Goal: Task Accomplishment & Management: Use online tool/utility

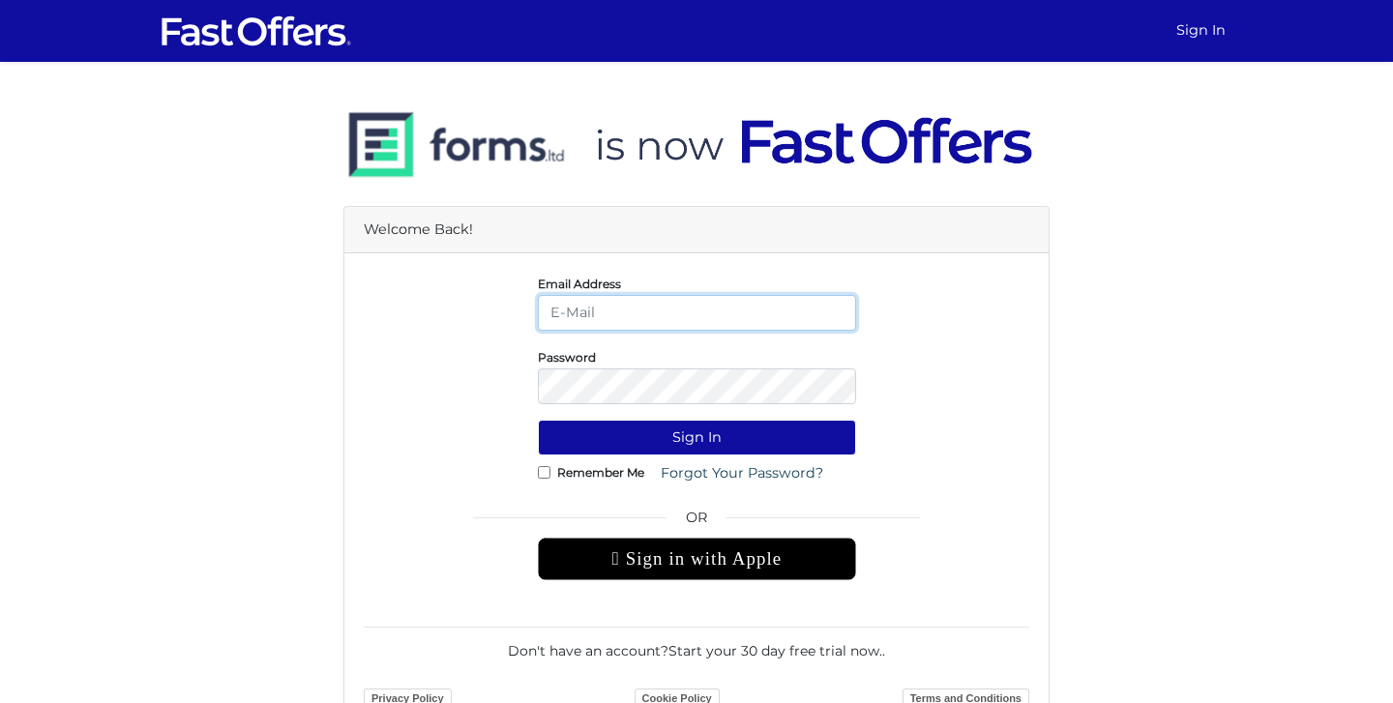
type input "[EMAIL_ADDRESS][DOMAIN_NAME]"
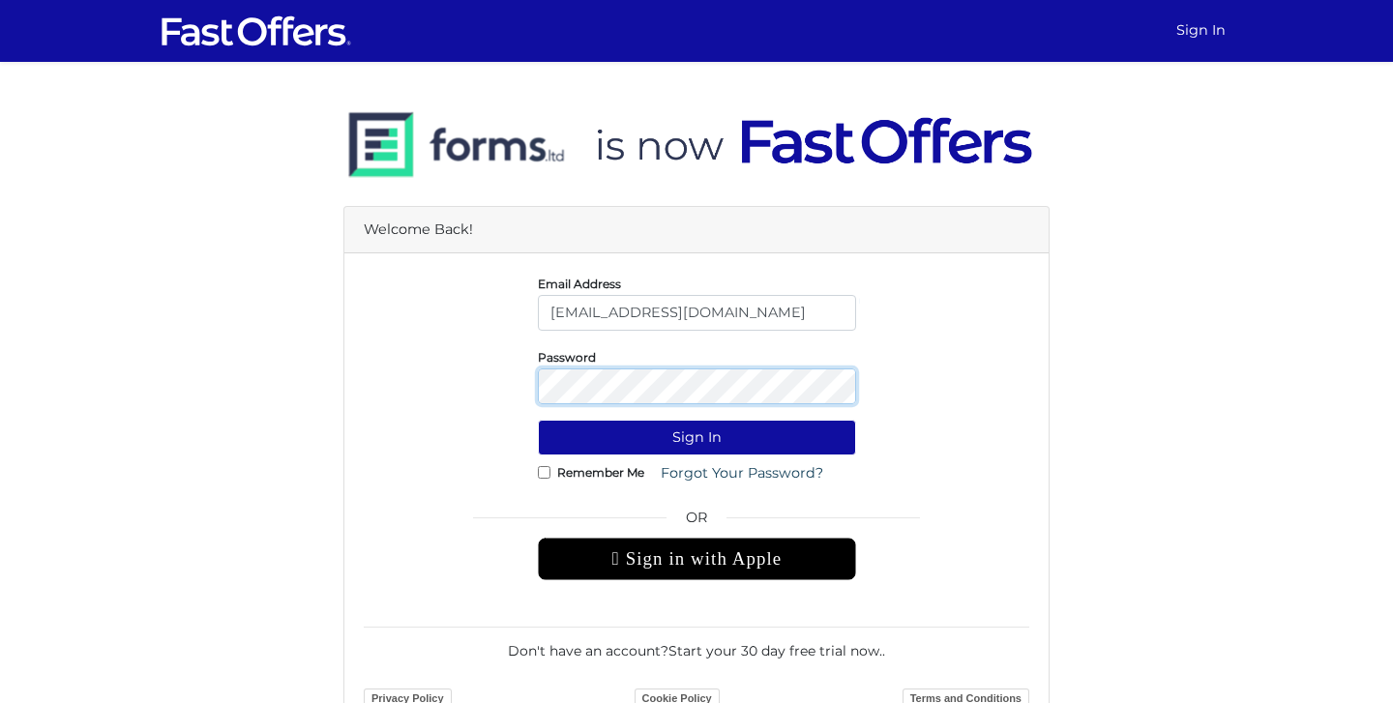
click at [696, 437] on button "Sign In" at bounding box center [697, 438] width 318 height 36
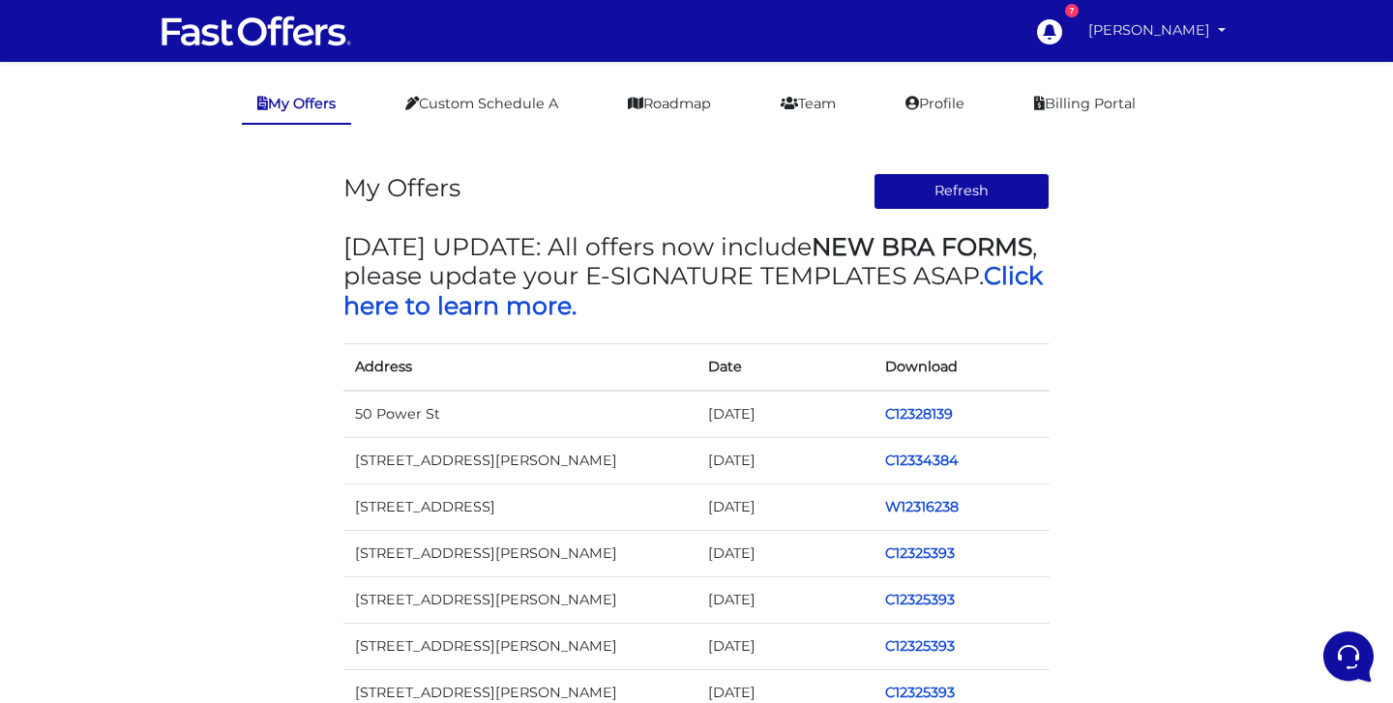
click at [1206, 25] on link "[PERSON_NAME]" at bounding box center [1156, 31] width 153 height 38
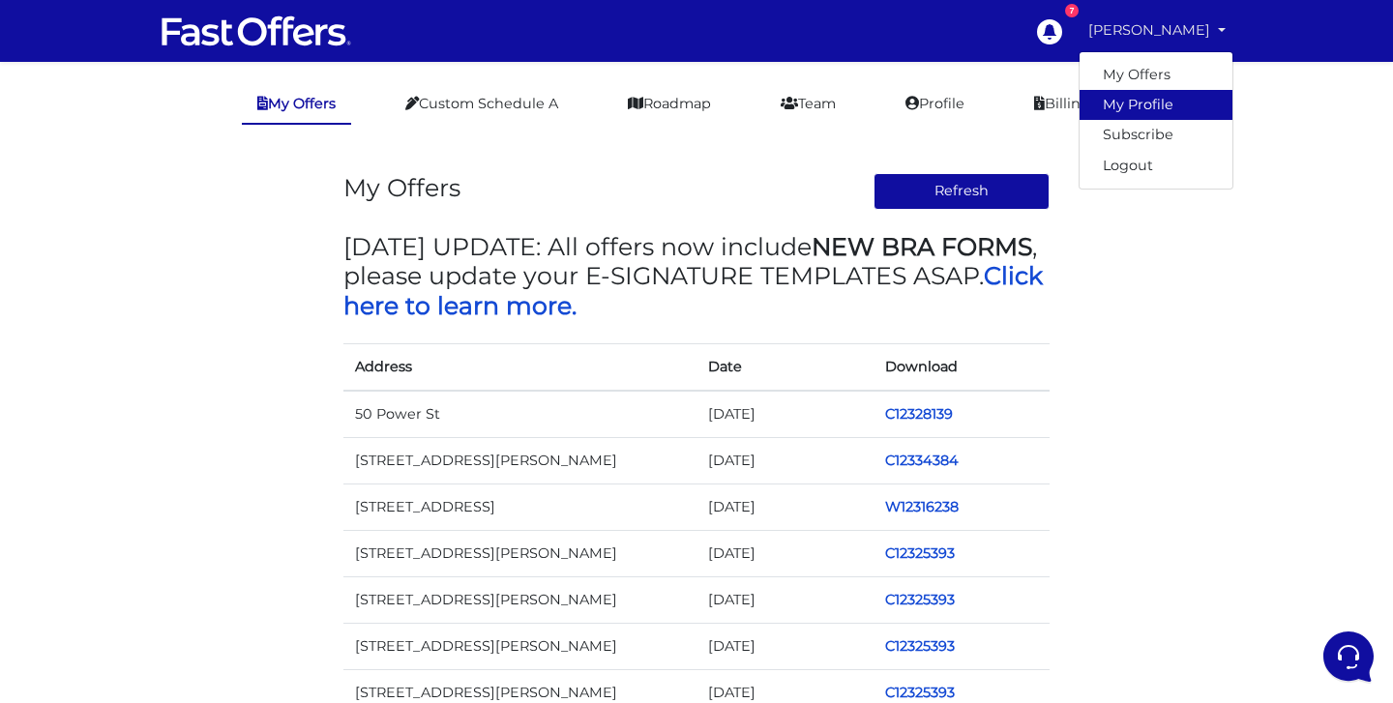
click at [1152, 103] on link "My Profile" at bounding box center [1155, 105] width 153 height 30
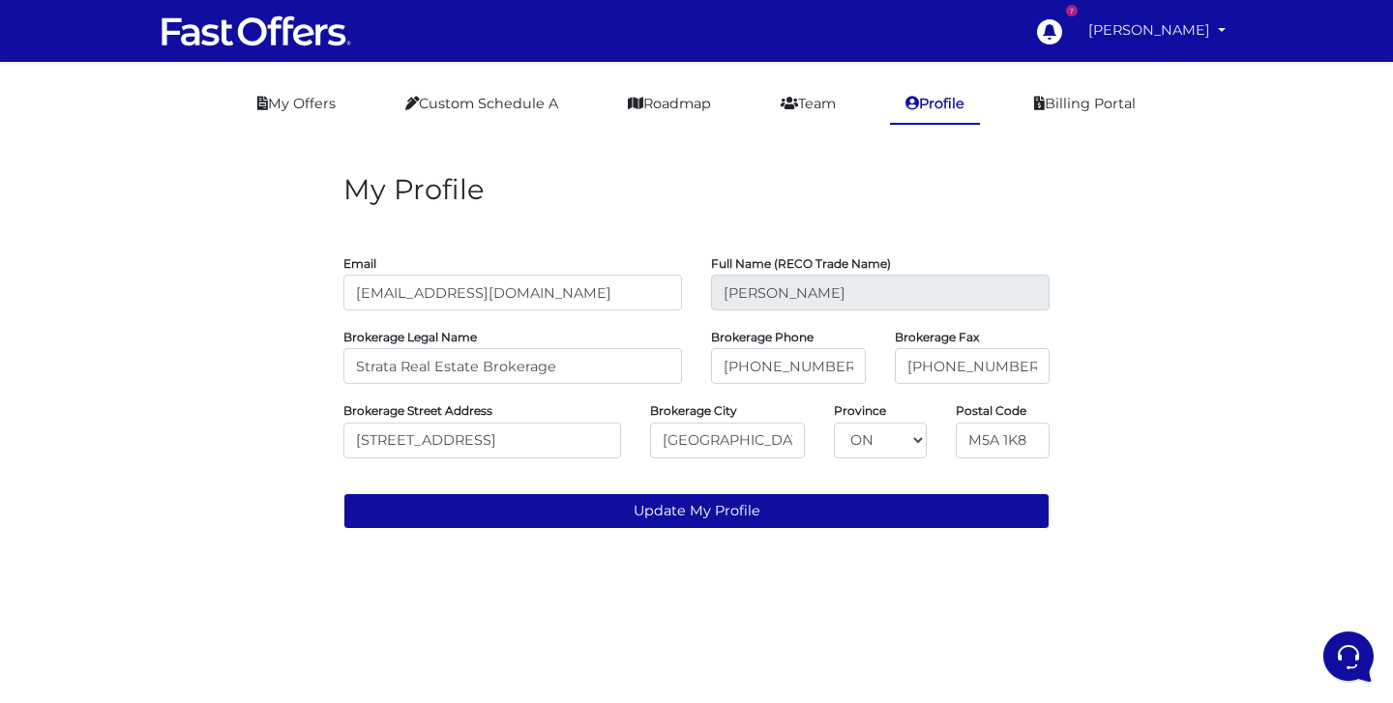
click at [1180, 30] on link "[PERSON_NAME]" at bounding box center [1156, 31] width 153 height 38
click at [1166, 75] on link "My Offers" at bounding box center [1155, 75] width 153 height 30
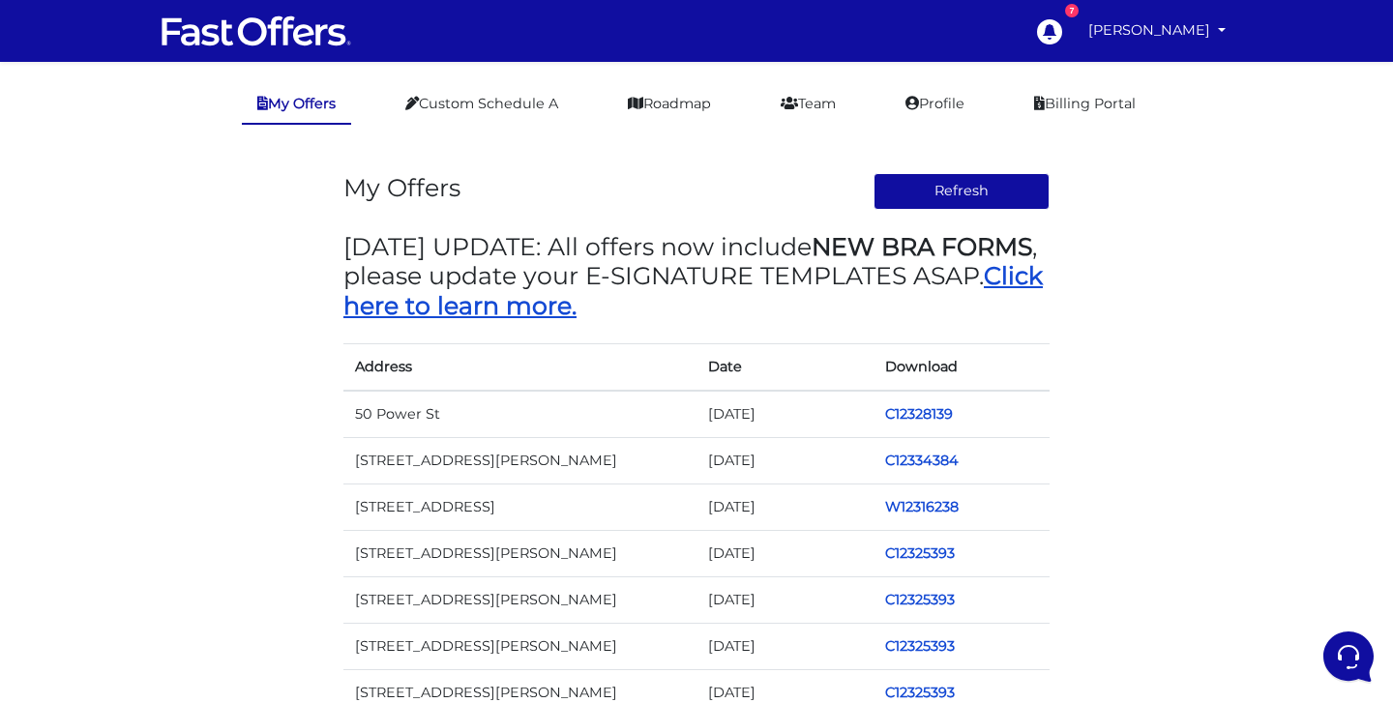
click at [639, 305] on link "Click here to learn more." at bounding box center [692, 290] width 699 height 58
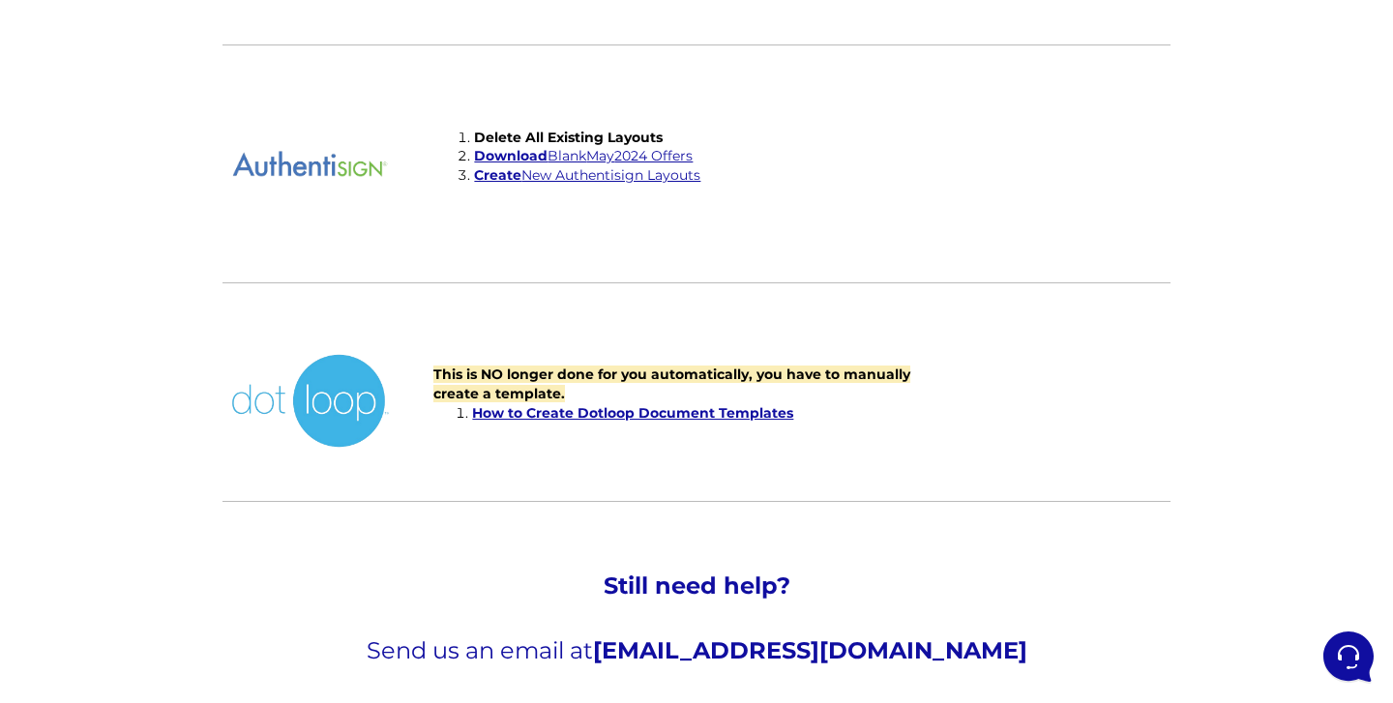
scroll to position [4837, 0]
drag, startPoint x: 938, startPoint y: 638, endPoint x: 681, endPoint y: 639, distance: 257.2
click at [681, 639] on p "Send us an email at [EMAIL_ADDRESS][DOMAIN_NAME]" at bounding box center [696, 651] width 938 height 33
copy span "[EMAIL_ADDRESS][DOMAIN_NAME]"
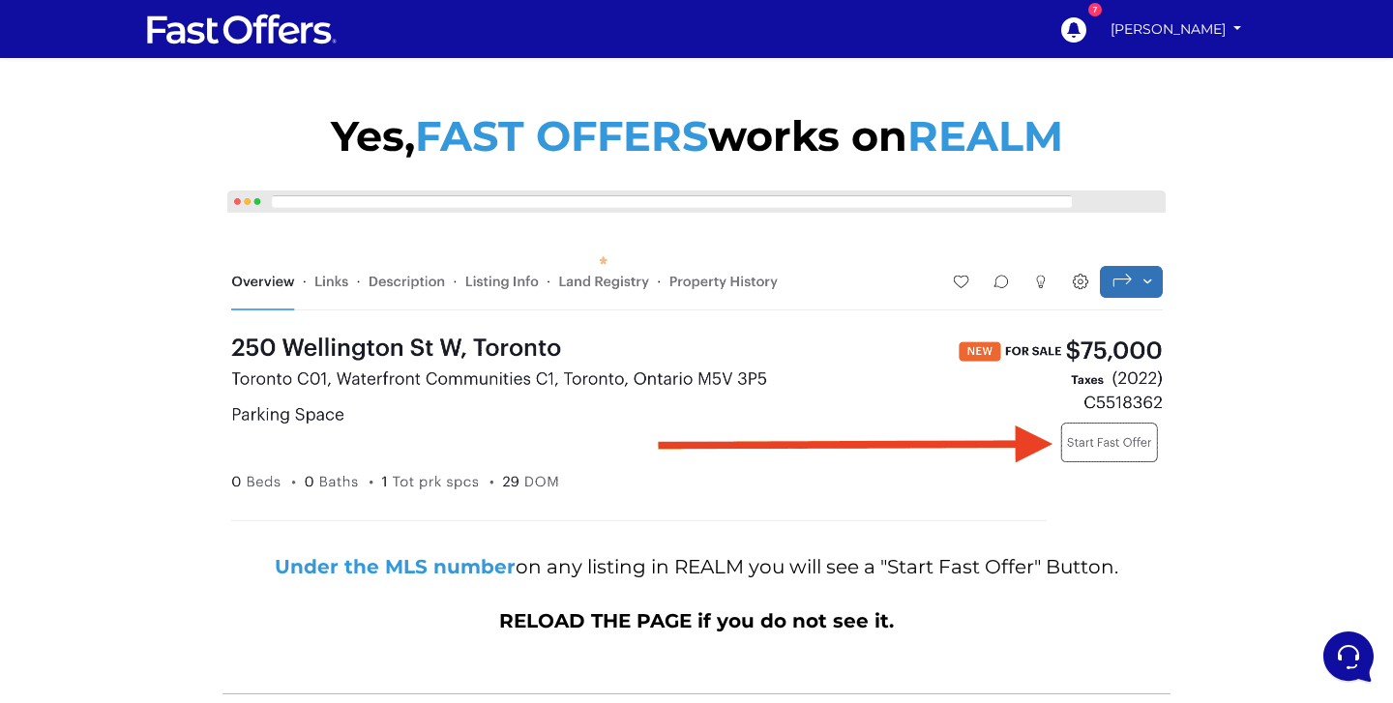
scroll to position [0, 0]
